Goal: Task Accomplishment & Management: Complete application form

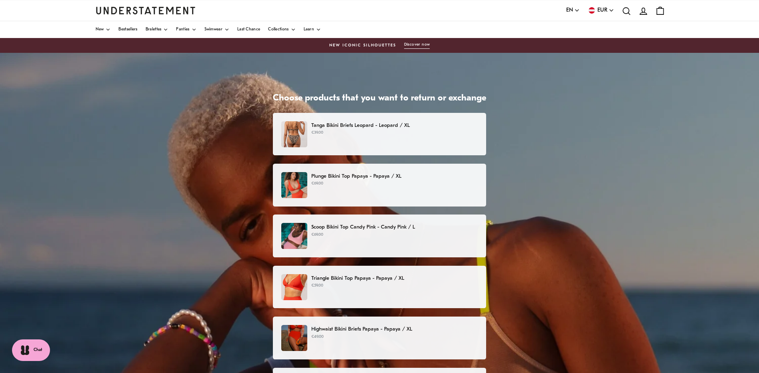
click at [345, 140] on div "Tanga Bikini Briefs Leopard - Leopard / XL €39.00" at bounding box center [379, 134] width 196 height 26
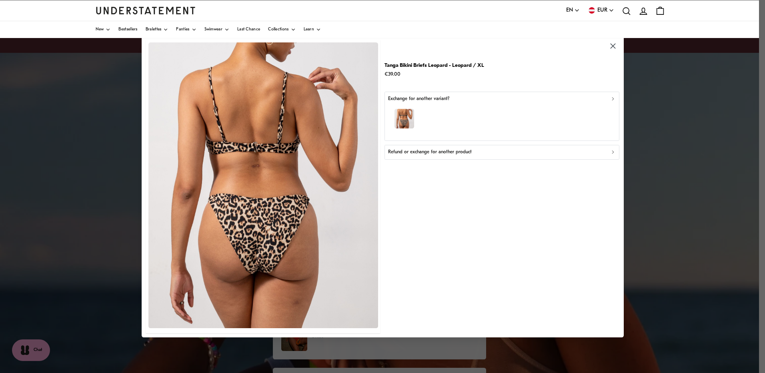
click at [612, 44] on icon "button" at bounding box center [612, 46] width 9 height 9
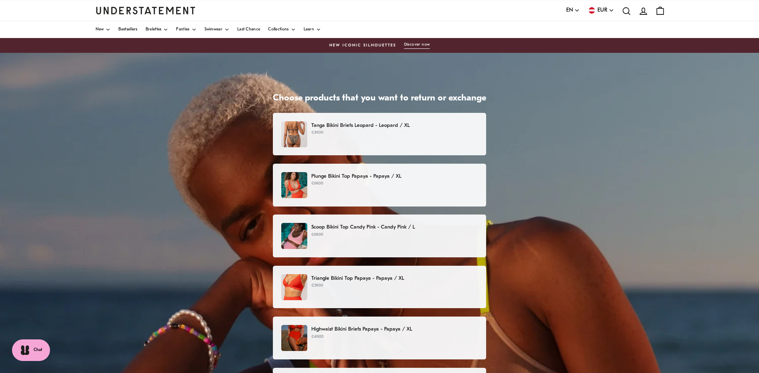
click at [363, 132] on p "€39.00" at bounding box center [394, 133] width 166 height 6
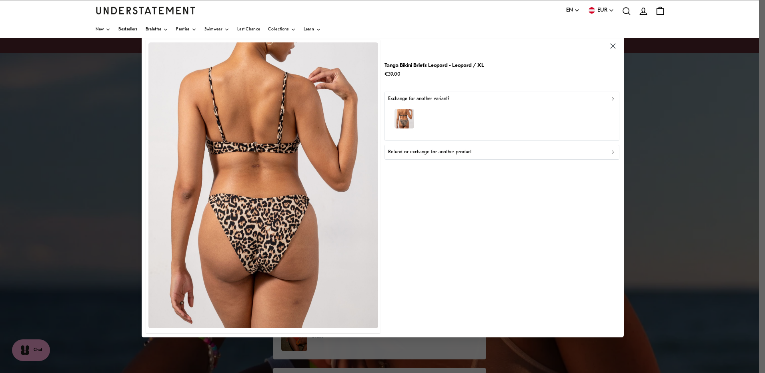
click at [418, 152] on p "Refund or exchange for another product" at bounding box center [430, 152] width 84 height 8
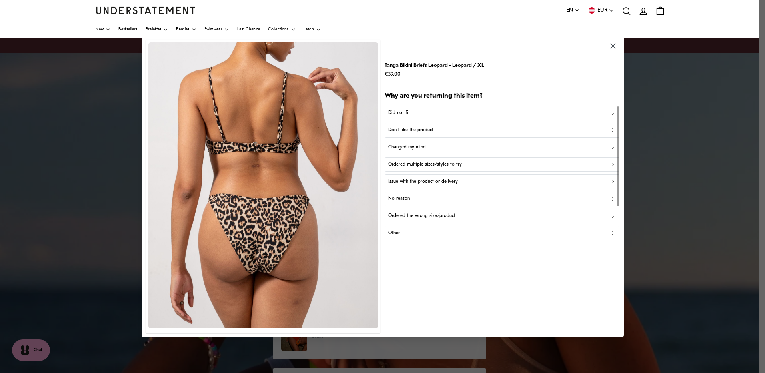
click at [392, 111] on p "Did not fit" at bounding box center [399, 113] width 22 height 8
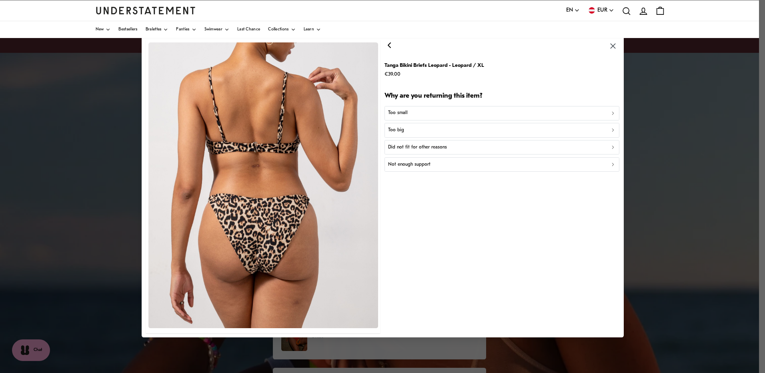
click at [392, 131] on p "Too big" at bounding box center [396, 130] width 16 height 8
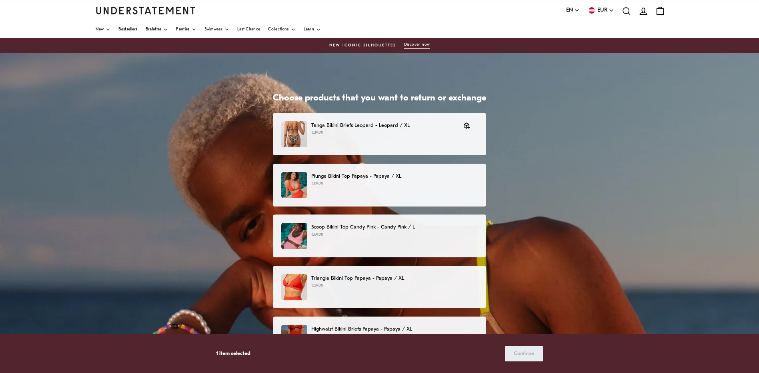
click at [341, 183] on p "€69.00" at bounding box center [394, 183] width 166 height 6
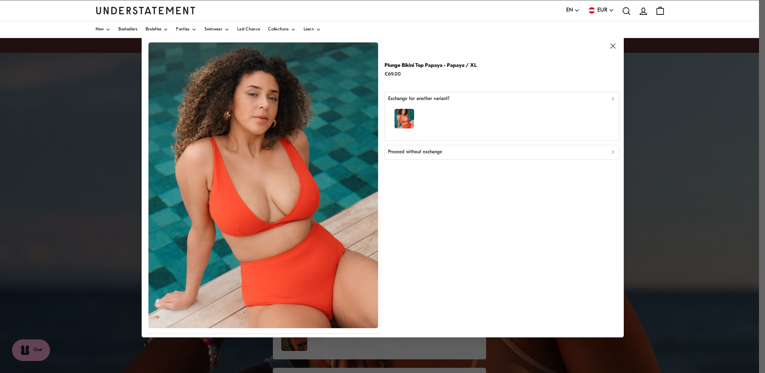
click at [415, 151] on p "Proceed without exchange" at bounding box center [415, 152] width 54 height 8
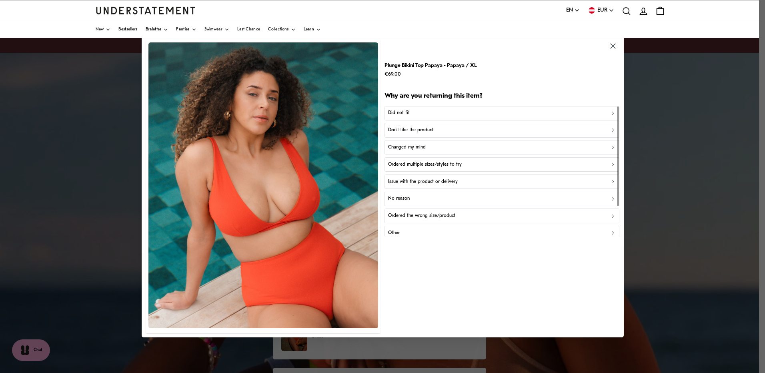
click at [397, 110] on p "Did not fit" at bounding box center [399, 113] width 22 height 8
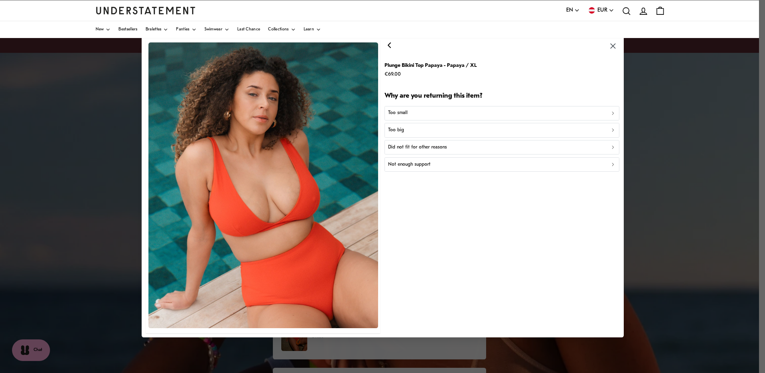
click at [400, 112] on p "Too small" at bounding box center [398, 113] width 20 height 8
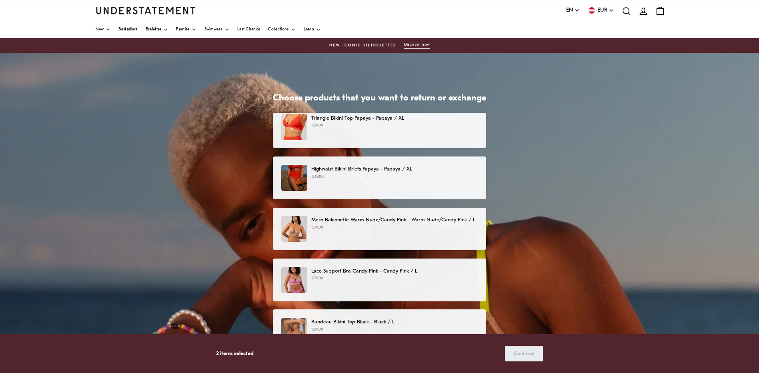
scroll to position [120, 0]
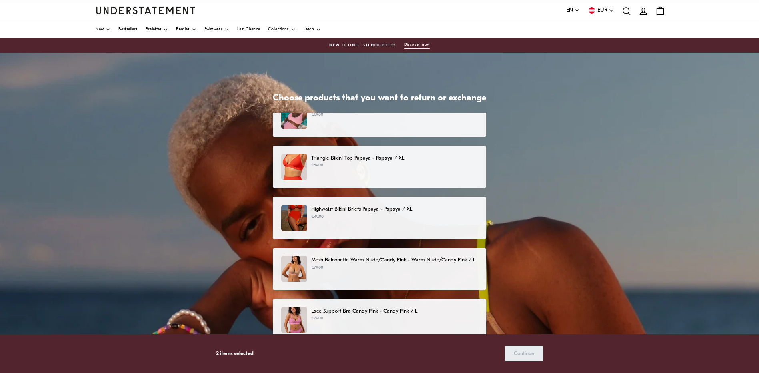
click at [331, 152] on div "Triangle Bikini Top Papaya - Papaya / XL €59.00" at bounding box center [379, 167] width 213 height 43
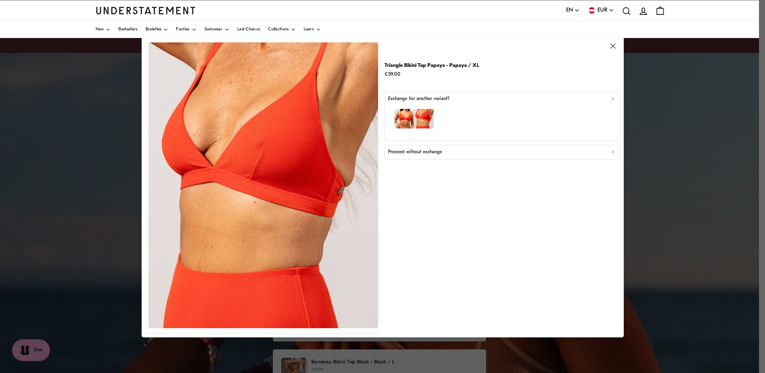
click at [404, 152] on p "Proceed without exchange" at bounding box center [415, 152] width 54 height 8
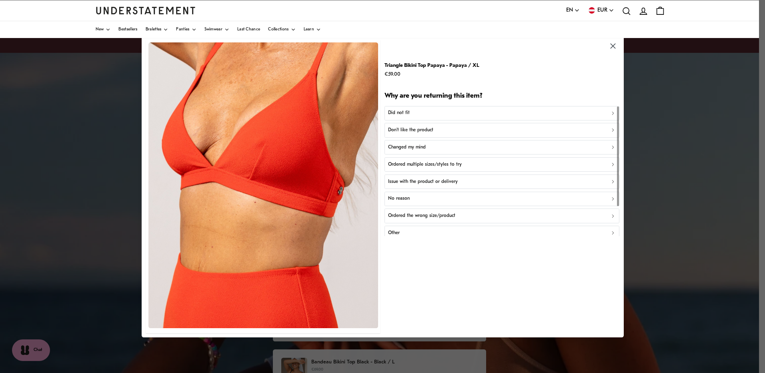
click at [392, 114] on p "Did not fit" at bounding box center [399, 113] width 22 height 8
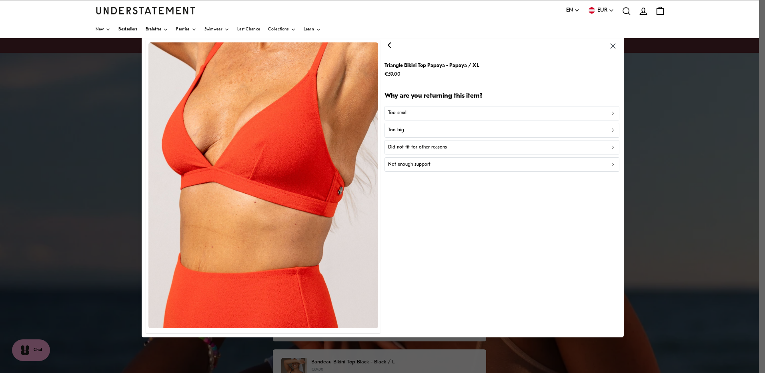
click at [394, 132] on p "Too big" at bounding box center [396, 130] width 16 height 8
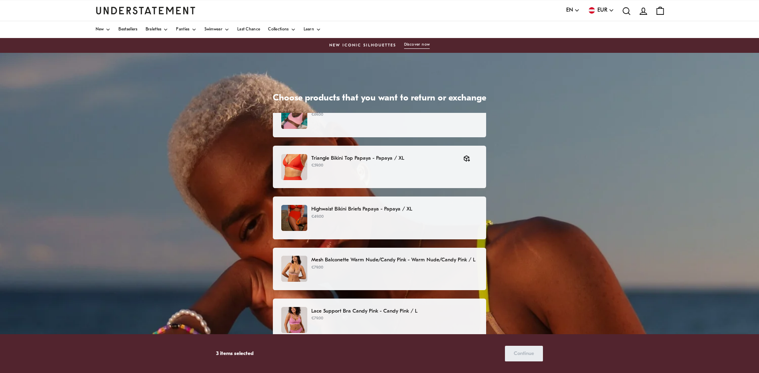
click at [350, 209] on p "Highwaist Bikini Briefs Papaya - Papaya / XL" at bounding box center [394, 209] width 166 height 8
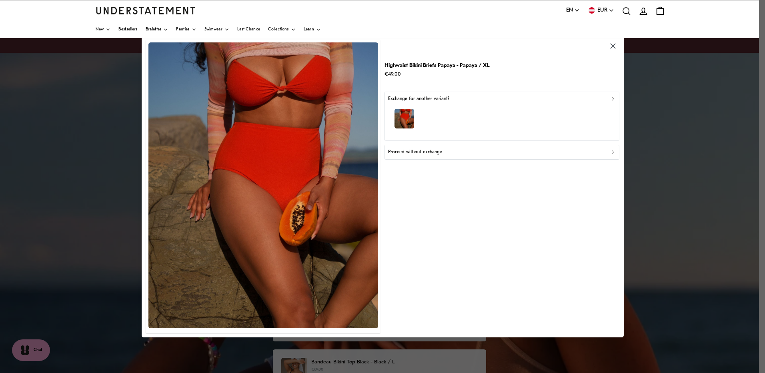
click at [417, 150] on p "Proceed without exchange" at bounding box center [415, 152] width 54 height 8
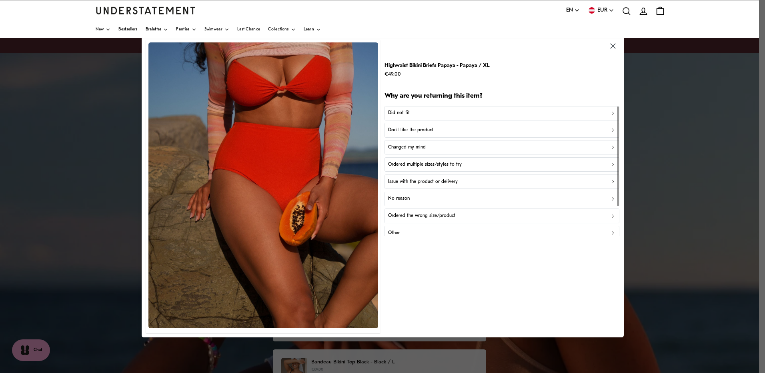
click at [400, 113] on p "Did not fit" at bounding box center [399, 113] width 22 height 8
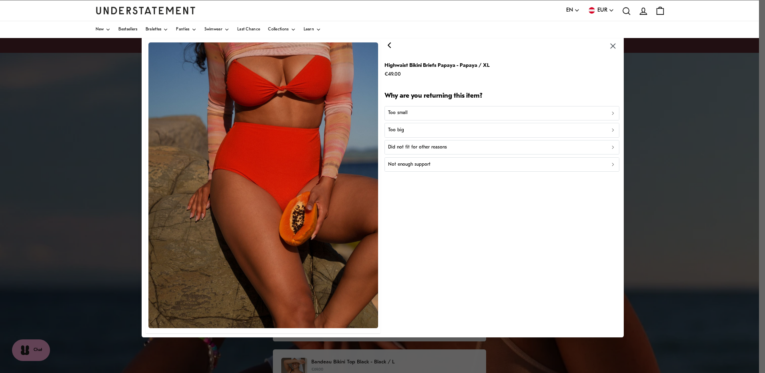
click at [396, 128] on p "Too big" at bounding box center [396, 130] width 16 height 8
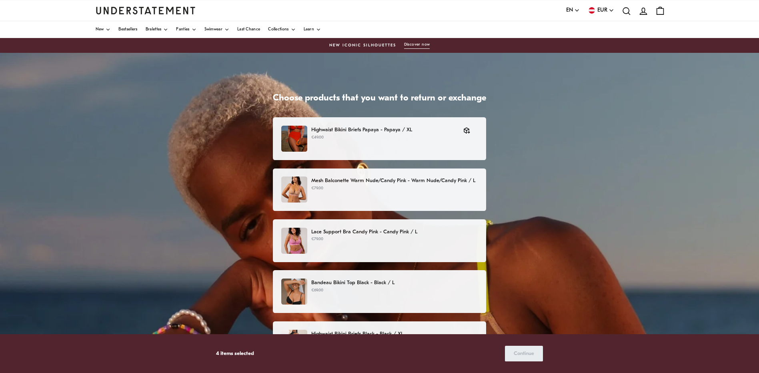
scroll to position [200, 0]
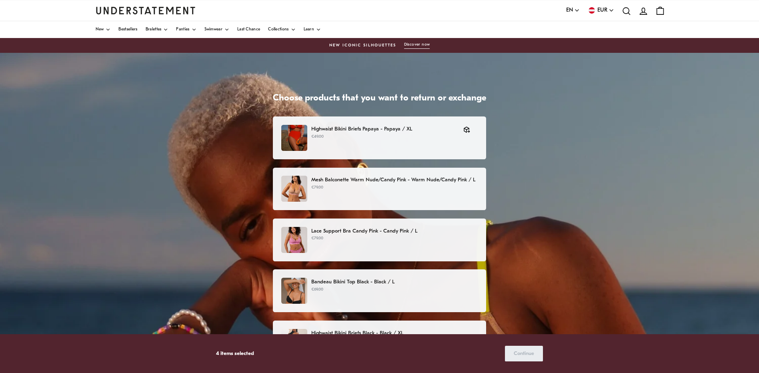
click at [340, 179] on p "Mesh Balconette Warm Nude/Candy Pink - Warm Nude/Candy Pink / L" at bounding box center [394, 180] width 166 height 8
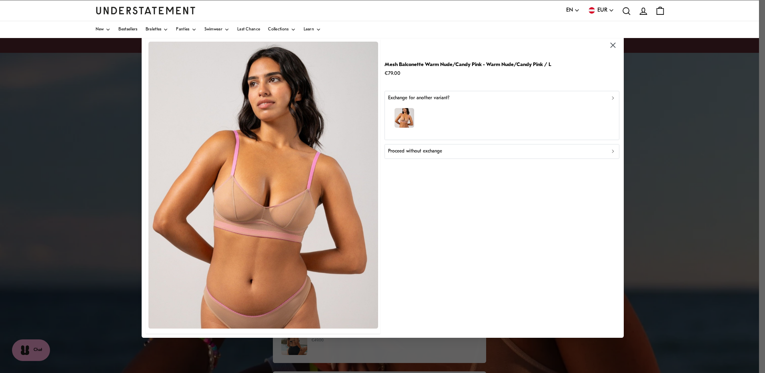
click at [391, 152] on p "Proceed without exchange" at bounding box center [415, 152] width 54 height 8
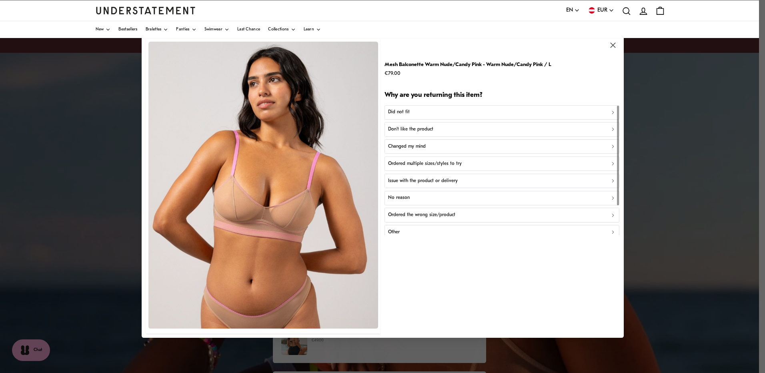
click at [402, 230] on div "Other" at bounding box center [502, 232] width 228 height 8
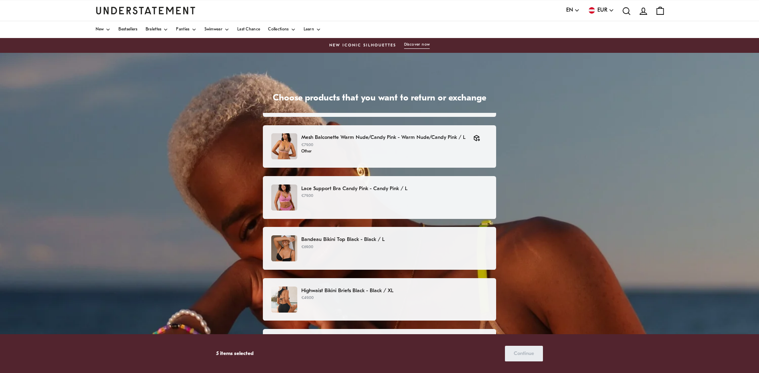
scroll to position [280, 0]
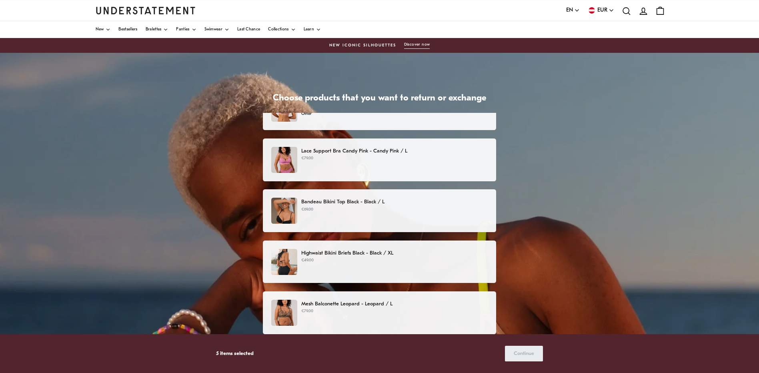
click at [350, 247] on div "Highwaist Bikini Briefs Black - Black / XL €49.00" at bounding box center [379, 261] width 233 height 43
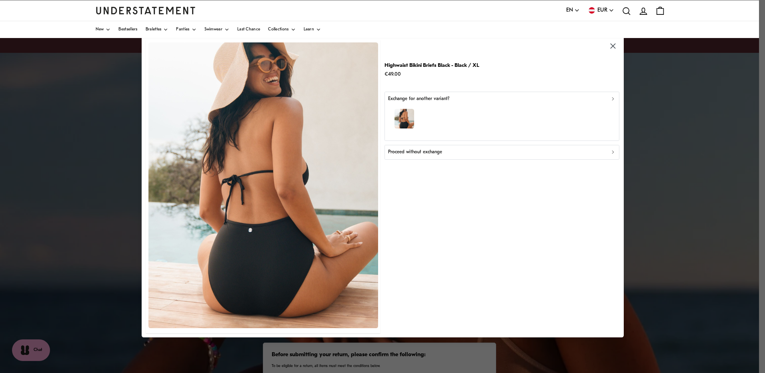
click at [421, 153] on p "Proceed without exchange" at bounding box center [415, 152] width 54 height 8
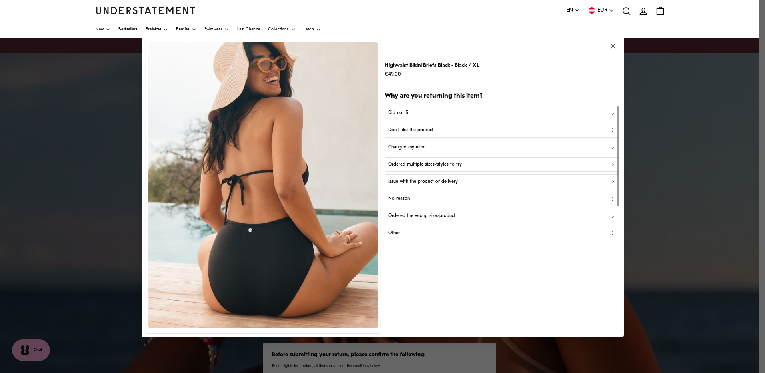
click at [394, 112] on p "Did not fit" at bounding box center [399, 113] width 22 height 8
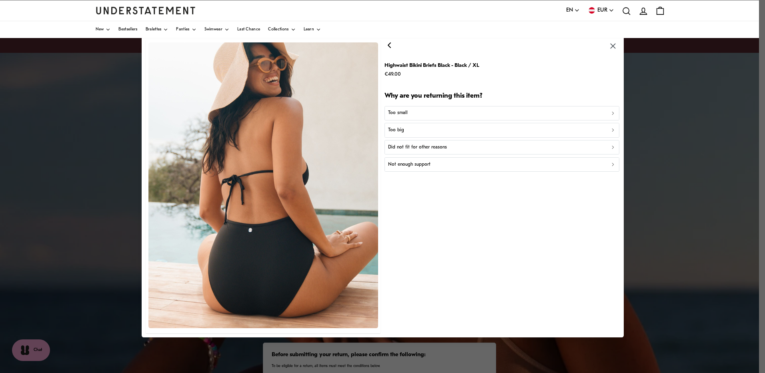
click at [392, 146] on p "Did not fit for other reasons" at bounding box center [417, 148] width 59 height 8
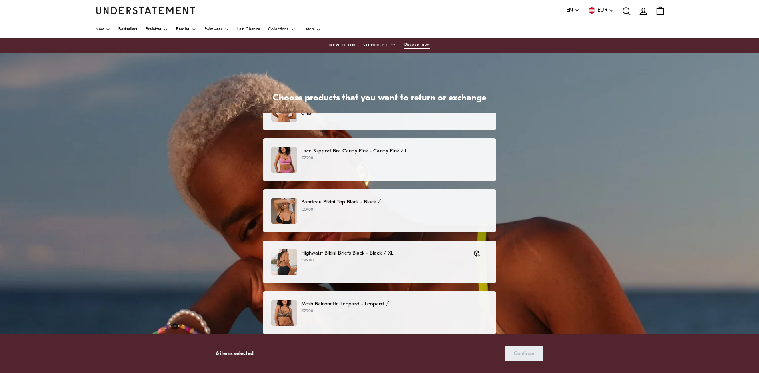
click at [355, 205] on p "Bandeau Bikini Top Black - Black / L" at bounding box center [394, 202] width 186 height 8
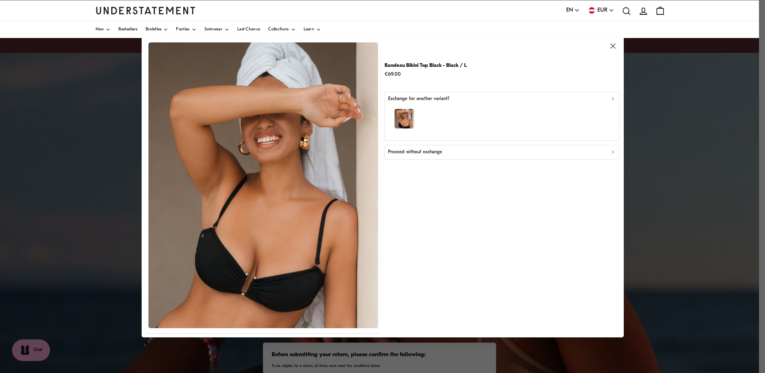
click at [403, 155] on p "Proceed without exchange" at bounding box center [415, 152] width 54 height 8
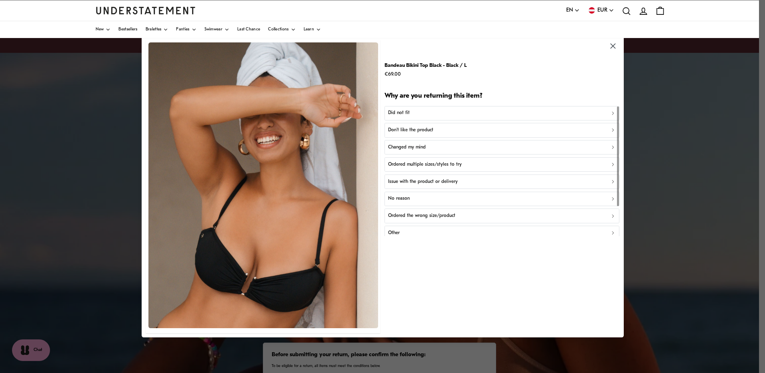
click at [400, 113] on p "Did not fit" at bounding box center [399, 113] width 22 height 8
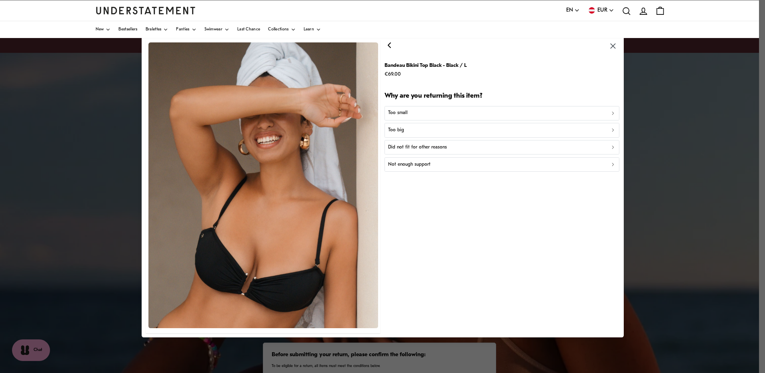
click at [400, 113] on p "Too small" at bounding box center [398, 113] width 20 height 8
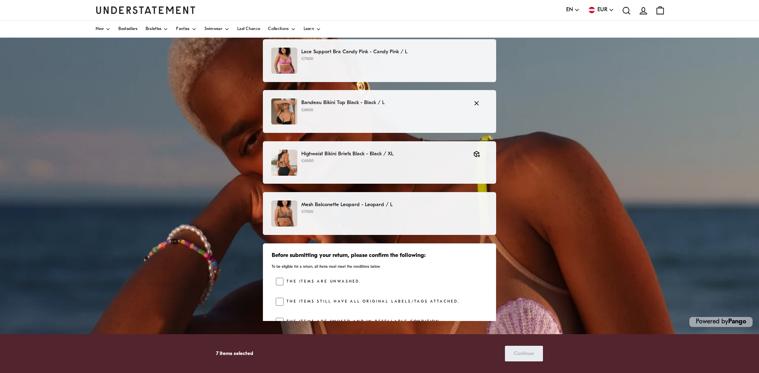
scroll to position [335, 0]
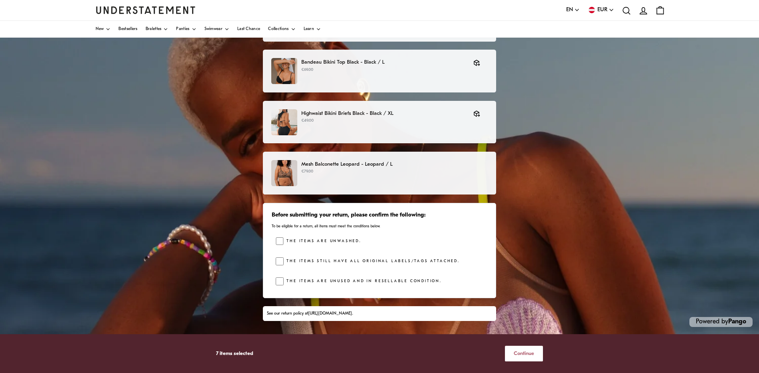
click at [522, 353] on span "Continue" at bounding box center [524, 353] width 20 height 15
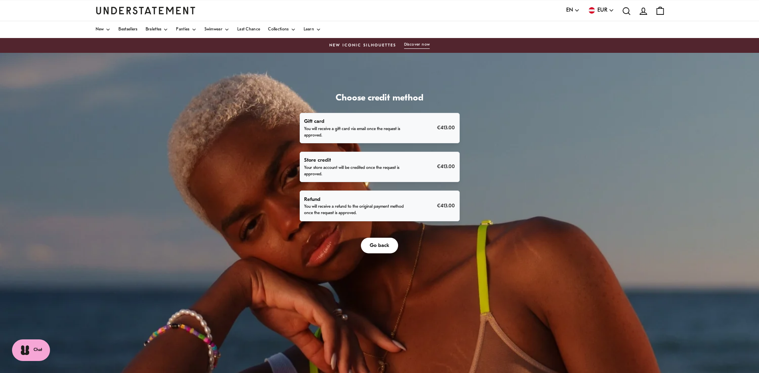
click at [343, 203] on p "Refund" at bounding box center [354, 199] width 100 height 8
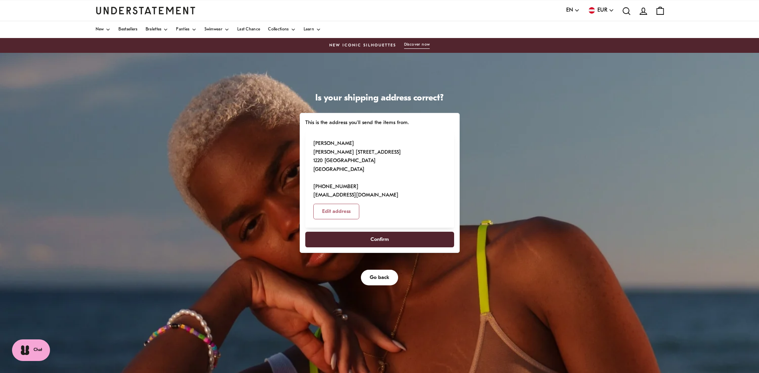
click at [350, 204] on span "Edit address" at bounding box center [336, 211] width 28 height 15
select select "**"
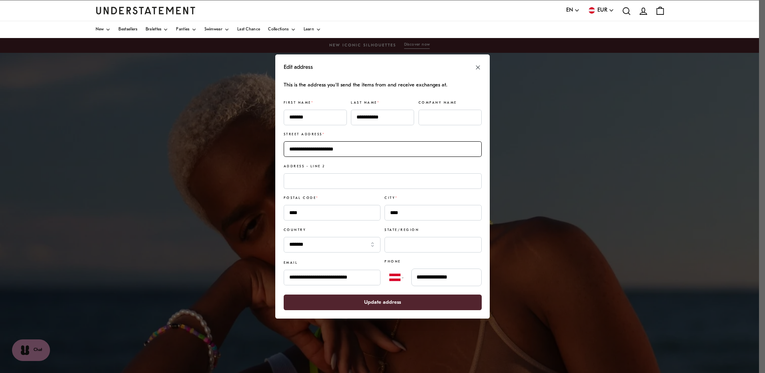
drag, startPoint x: 334, startPoint y: 151, endPoint x: 262, endPoint y: 148, distance: 72.5
type input "**********"
type input "****"
drag, startPoint x: 292, startPoint y: 180, endPoint x: 262, endPoint y: 176, distance: 30.7
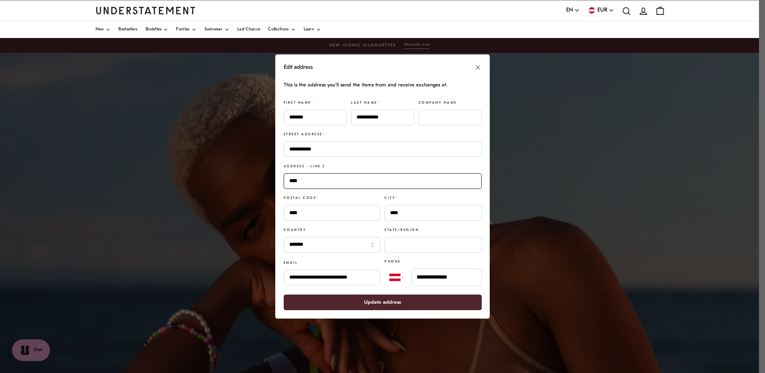
drag, startPoint x: 297, startPoint y: 211, endPoint x: 247, endPoint y: 214, distance: 50.5
type input "****"
drag, startPoint x: 413, startPoint y: 216, endPoint x: 349, endPoint y: 212, distance: 64.1
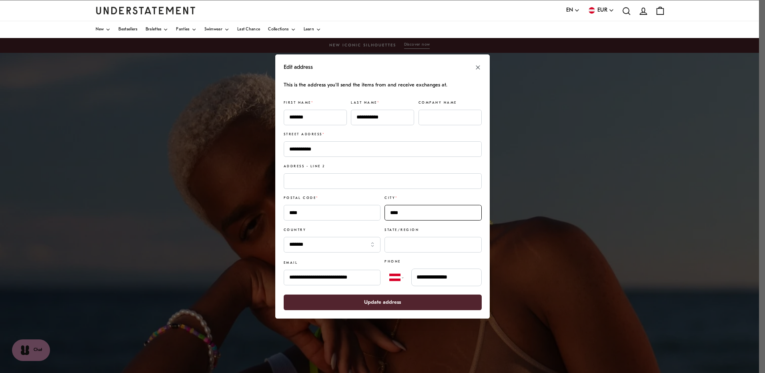
click at [355, 214] on div "Postal code * **** City * ****" at bounding box center [383, 208] width 198 height 26
type input "********"
click at [341, 245] on input "*******" at bounding box center [332, 245] width 97 height 16
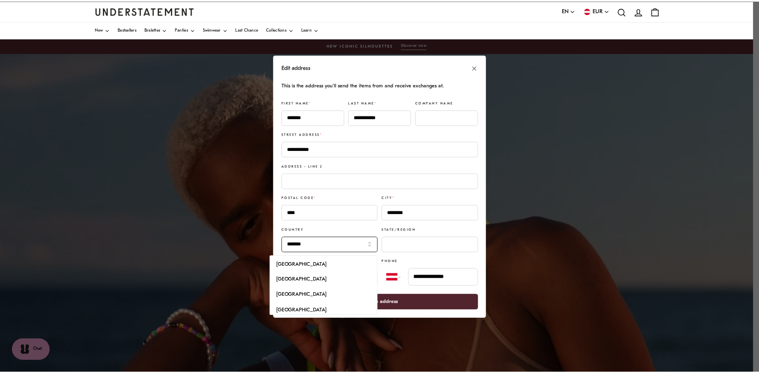
scroll to position [173, 0]
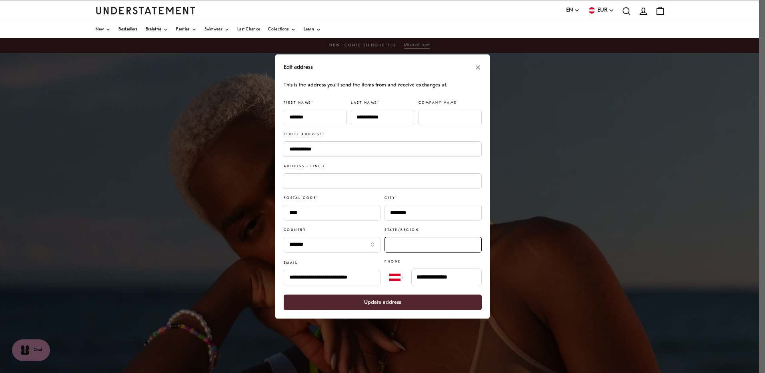
click at [415, 240] on input "State/Region" at bounding box center [432, 245] width 97 height 16
type input "**********"
drag, startPoint x: 456, startPoint y: 278, endPoint x: 438, endPoint y: 278, distance: 18.0
click at [438, 278] on input "**********" at bounding box center [446, 277] width 70 height 18
type input "**********"
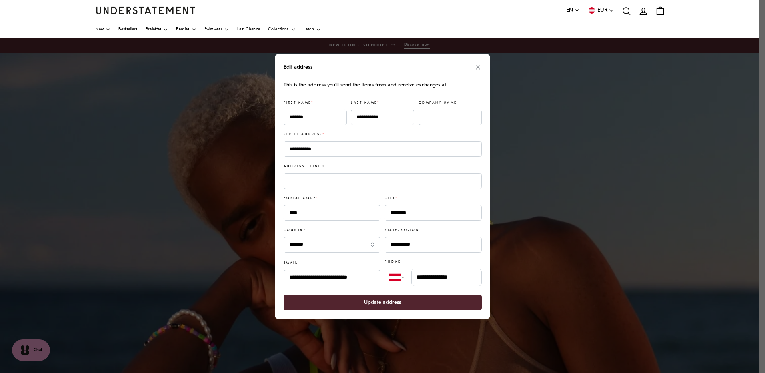
click at [381, 301] on span "Update address" at bounding box center [382, 302] width 37 height 15
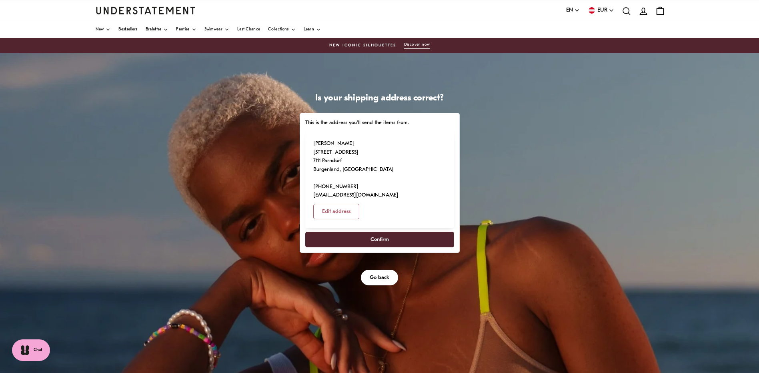
click at [366, 232] on span "Confirm" at bounding box center [379, 239] width 131 height 15
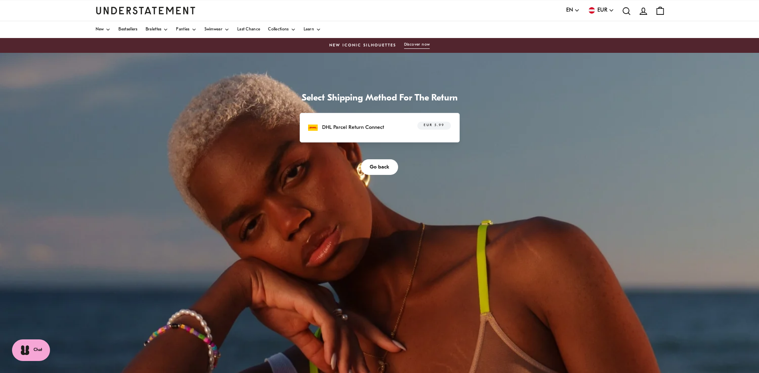
click at [372, 126] on p "DHL Parcel Return Connect" at bounding box center [353, 127] width 62 height 8
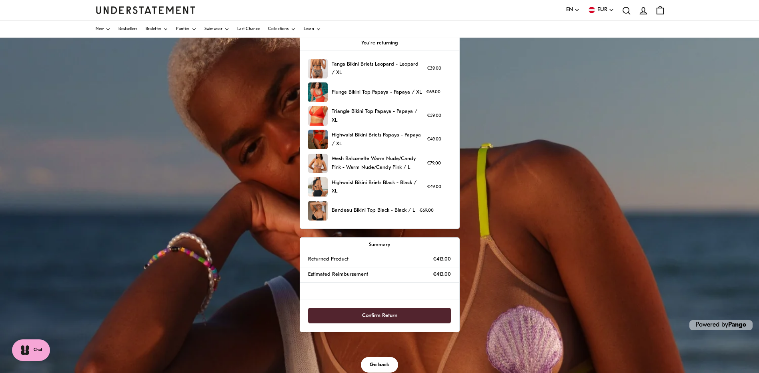
scroll to position [80, 0]
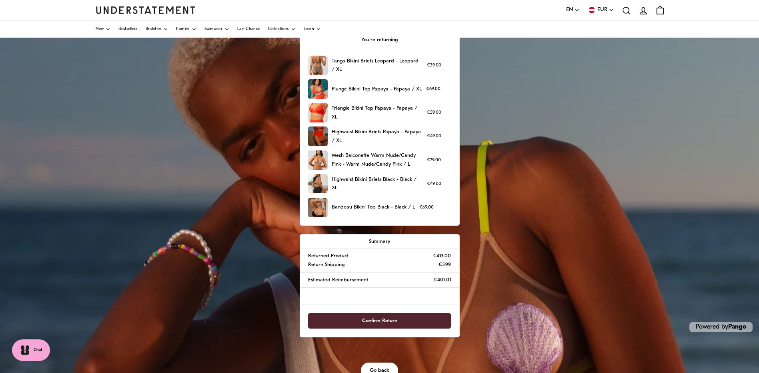
click at [378, 318] on span "Confirm Return" at bounding box center [379, 320] width 35 height 15
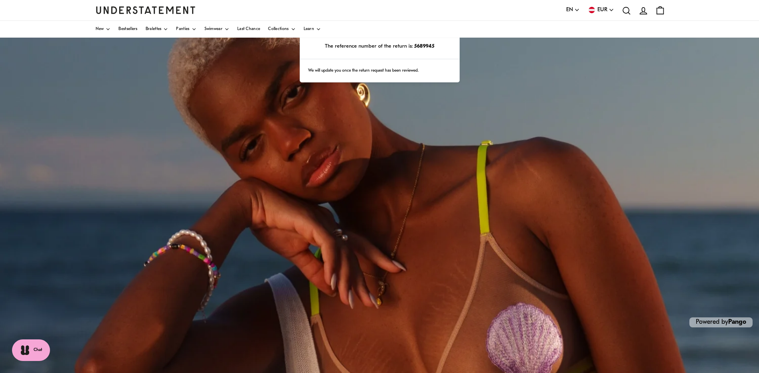
scroll to position [80, 0]
